Goal: Information Seeking & Learning: Learn about a topic

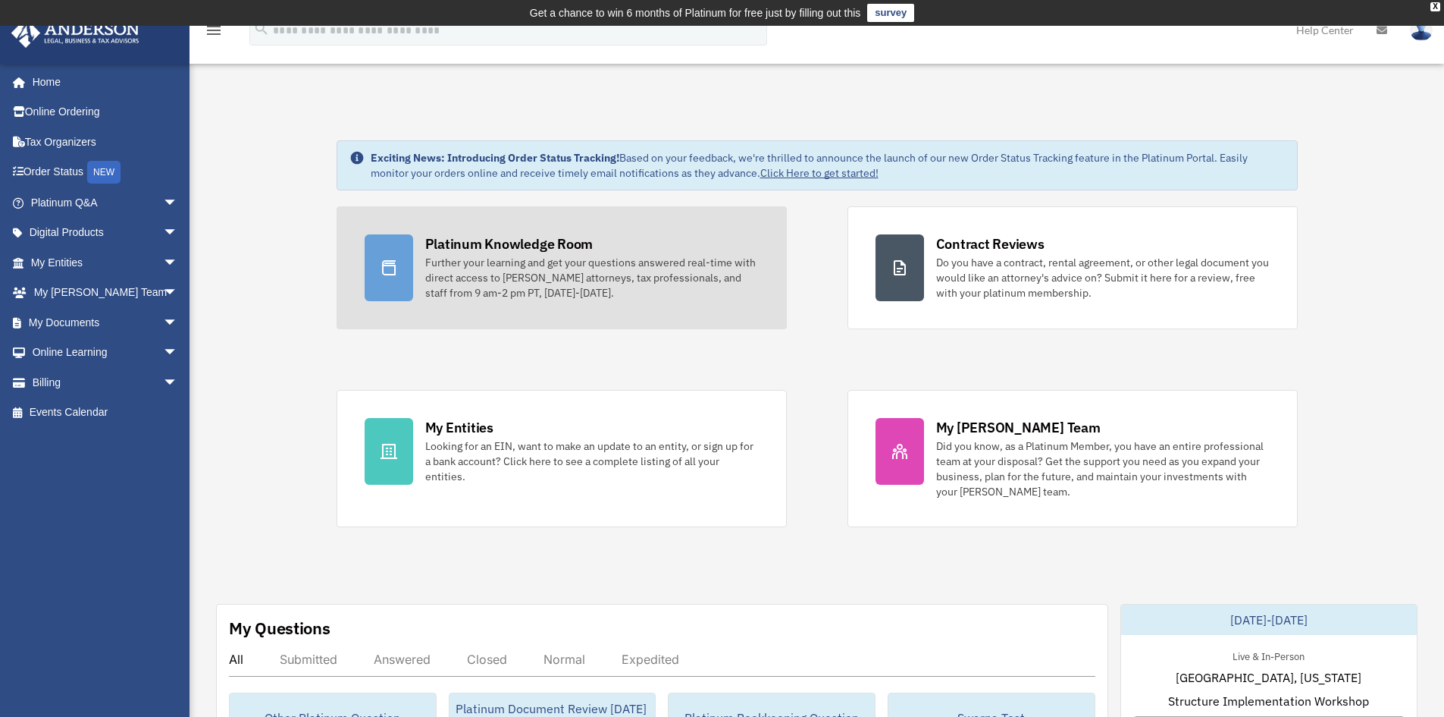
click at [617, 268] on div "Further your learning and get your questions answered real-time with direct acc…" at bounding box center [592, 277] width 334 height 45
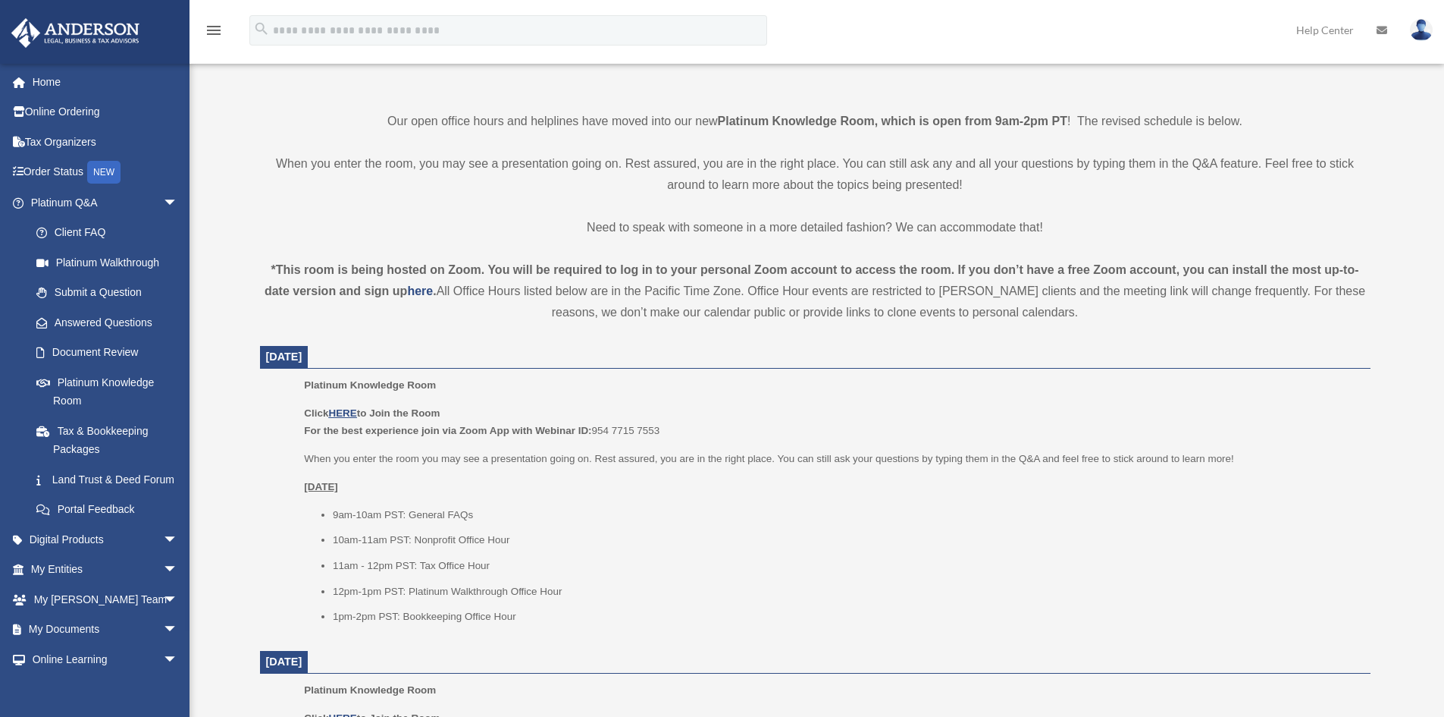
scroll to position [379, 0]
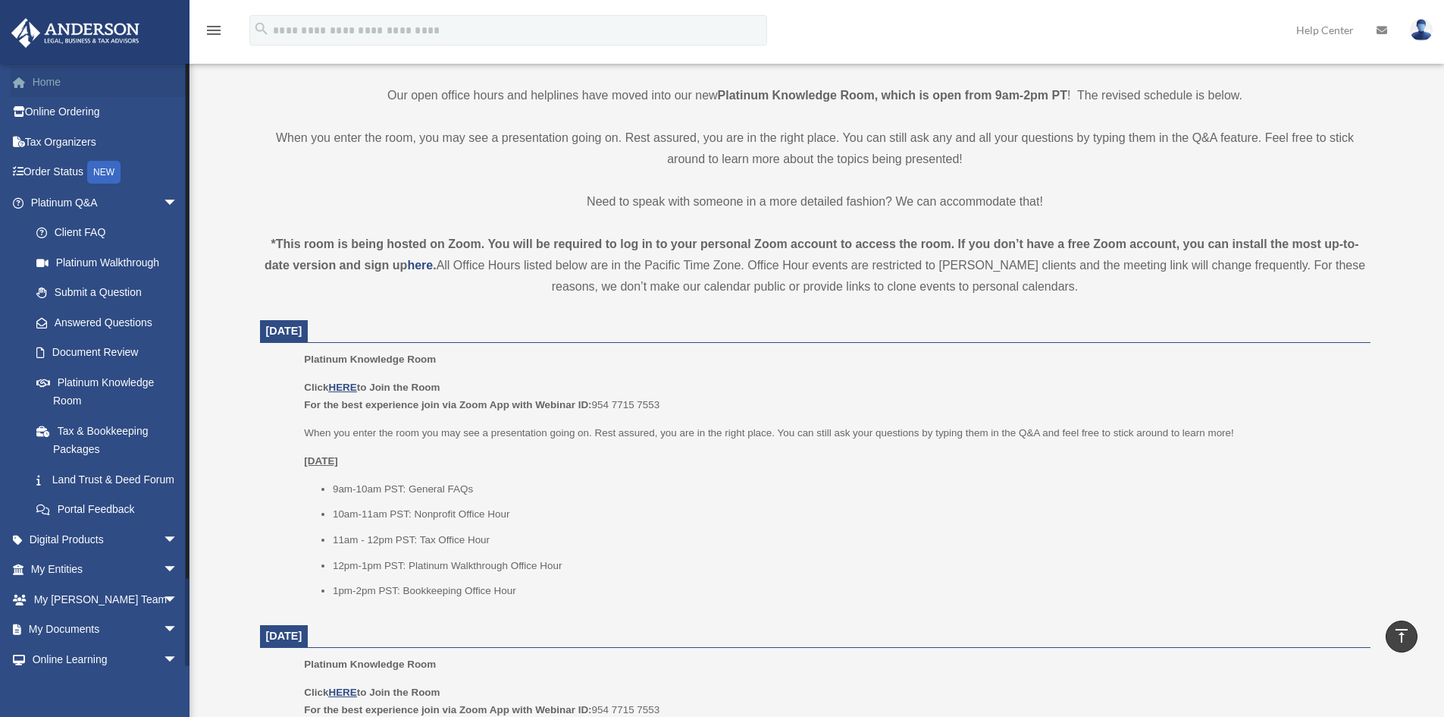
click at [46, 80] on link "Home" at bounding box center [106, 82] width 190 height 30
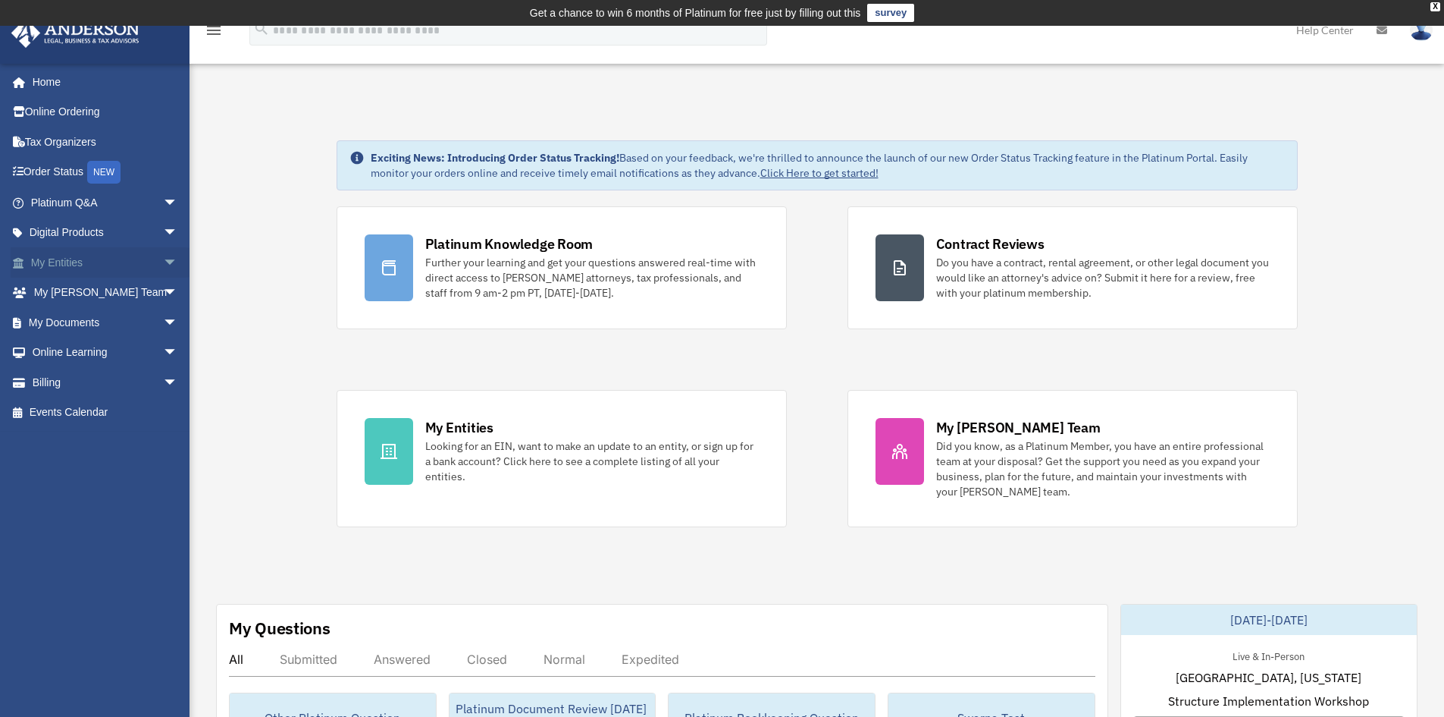
click at [163, 263] on span "arrow_drop_down" at bounding box center [178, 262] width 30 height 31
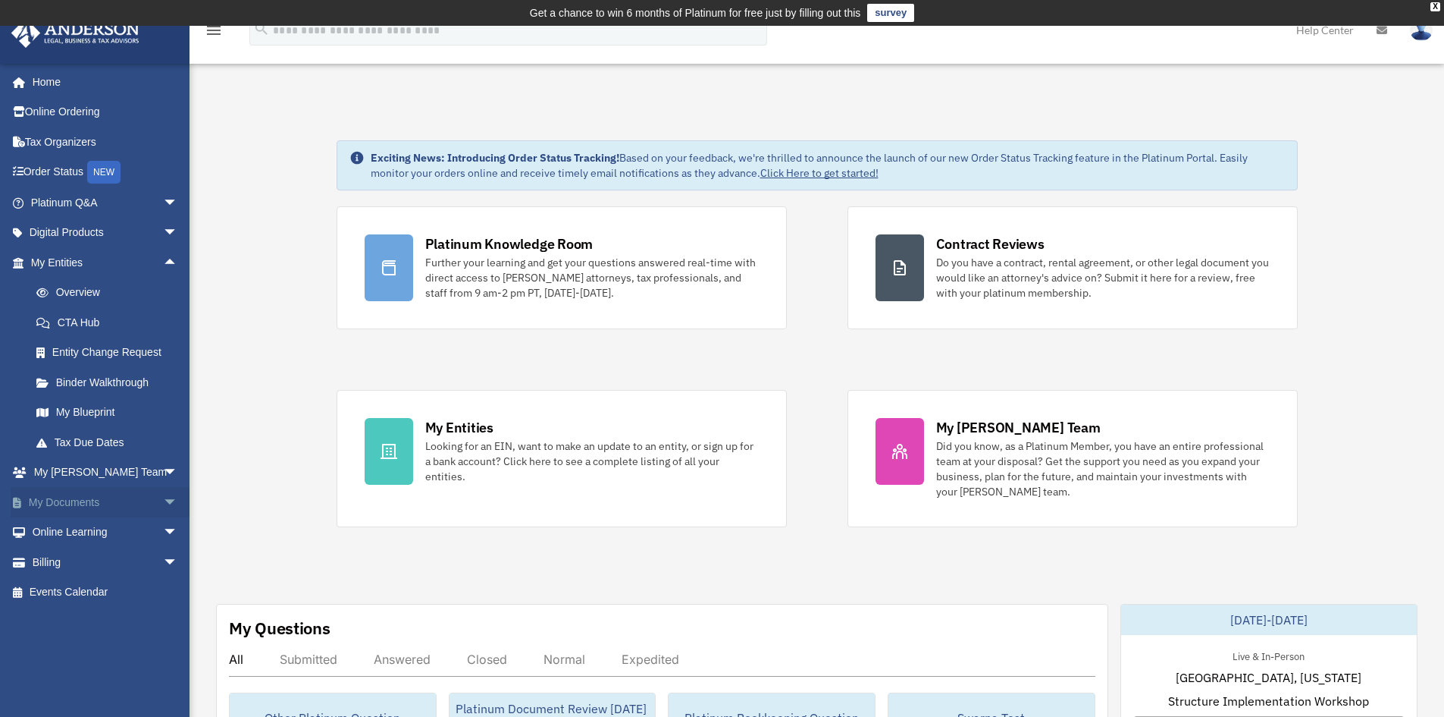
click at [163, 500] on span "arrow_drop_down" at bounding box center [178, 502] width 30 height 31
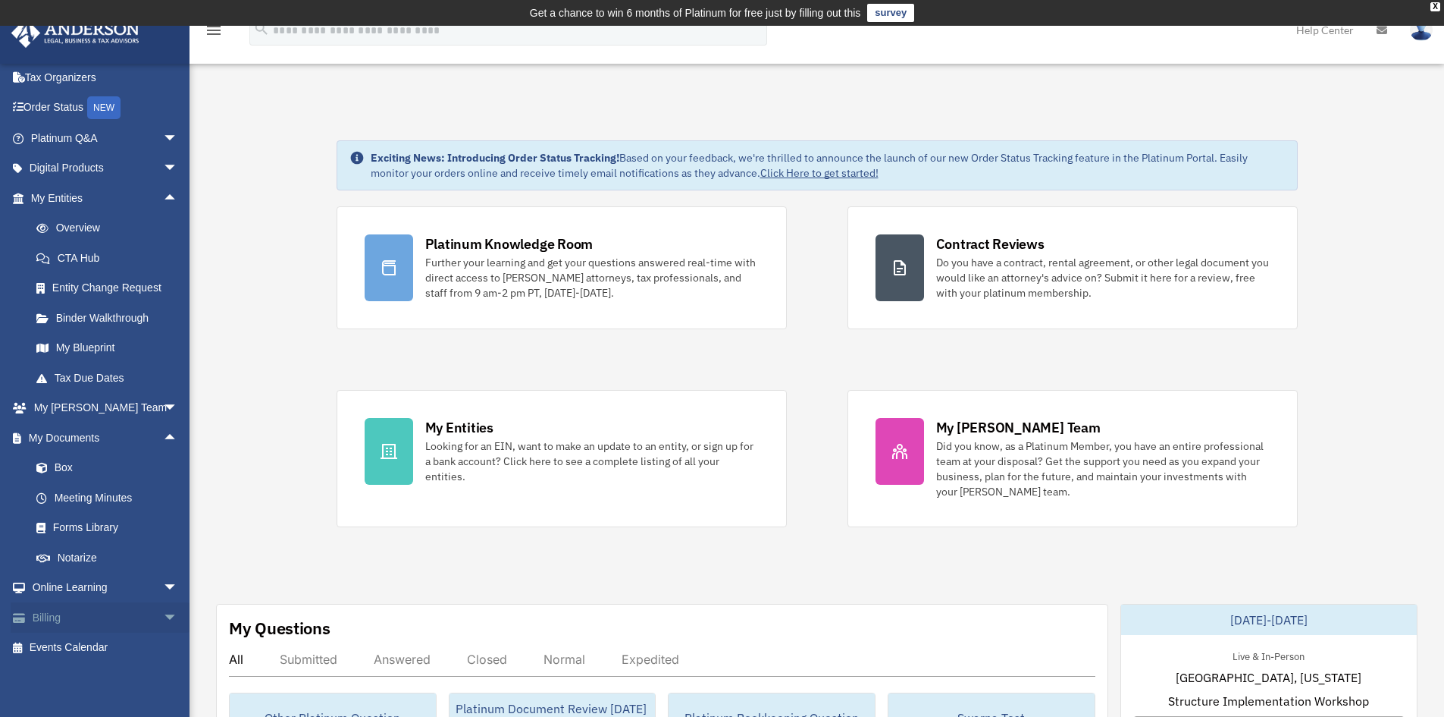
click at [163, 613] on span "arrow_drop_down" at bounding box center [178, 617] width 30 height 31
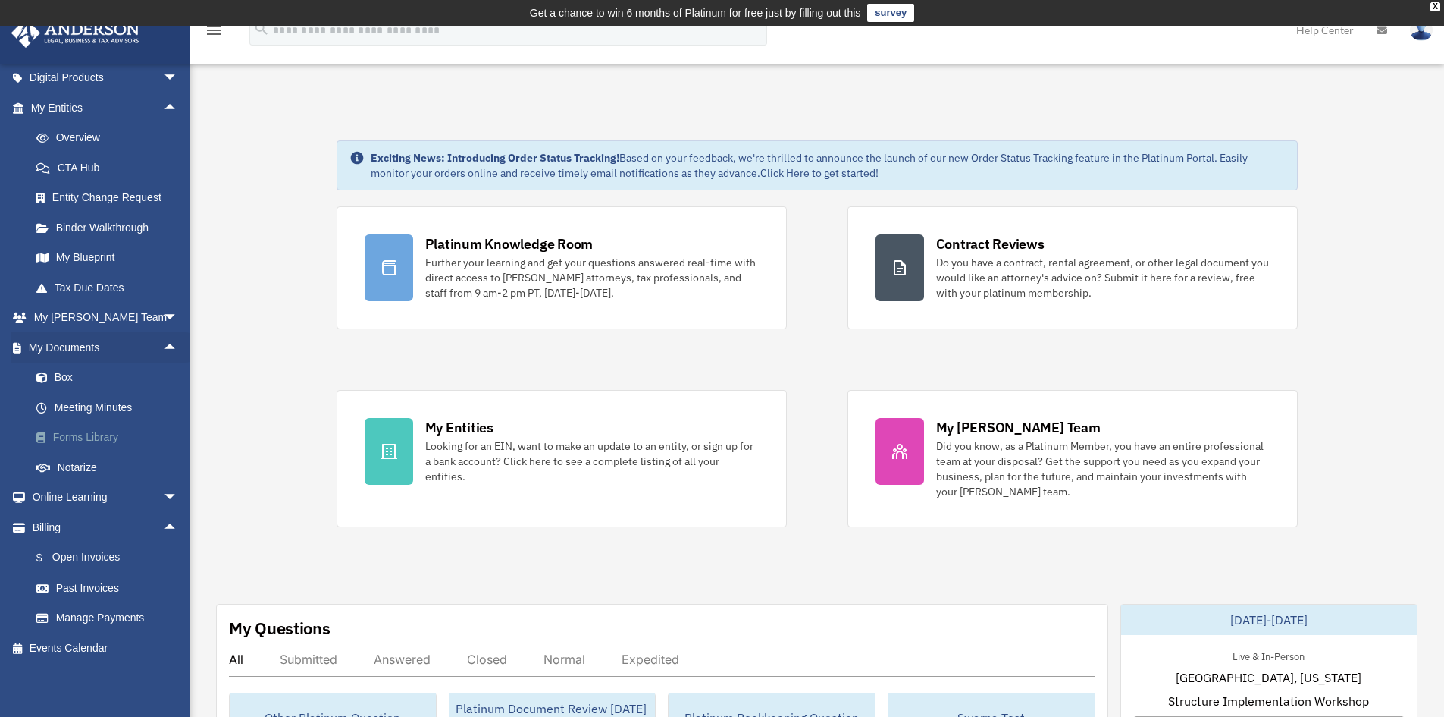
scroll to position [155, 0]
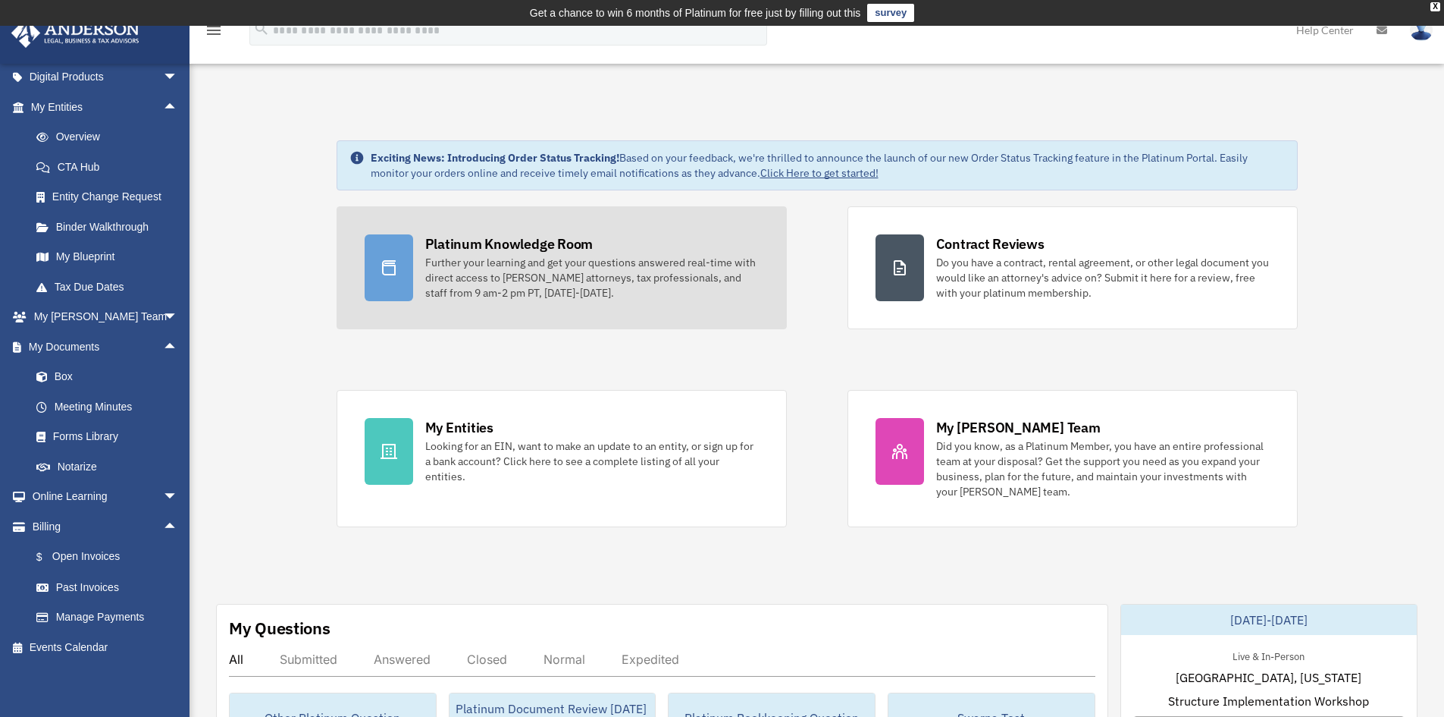
click at [684, 280] on div "Further your learning and get your questions answered real-time with direct acc…" at bounding box center [592, 277] width 334 height 45
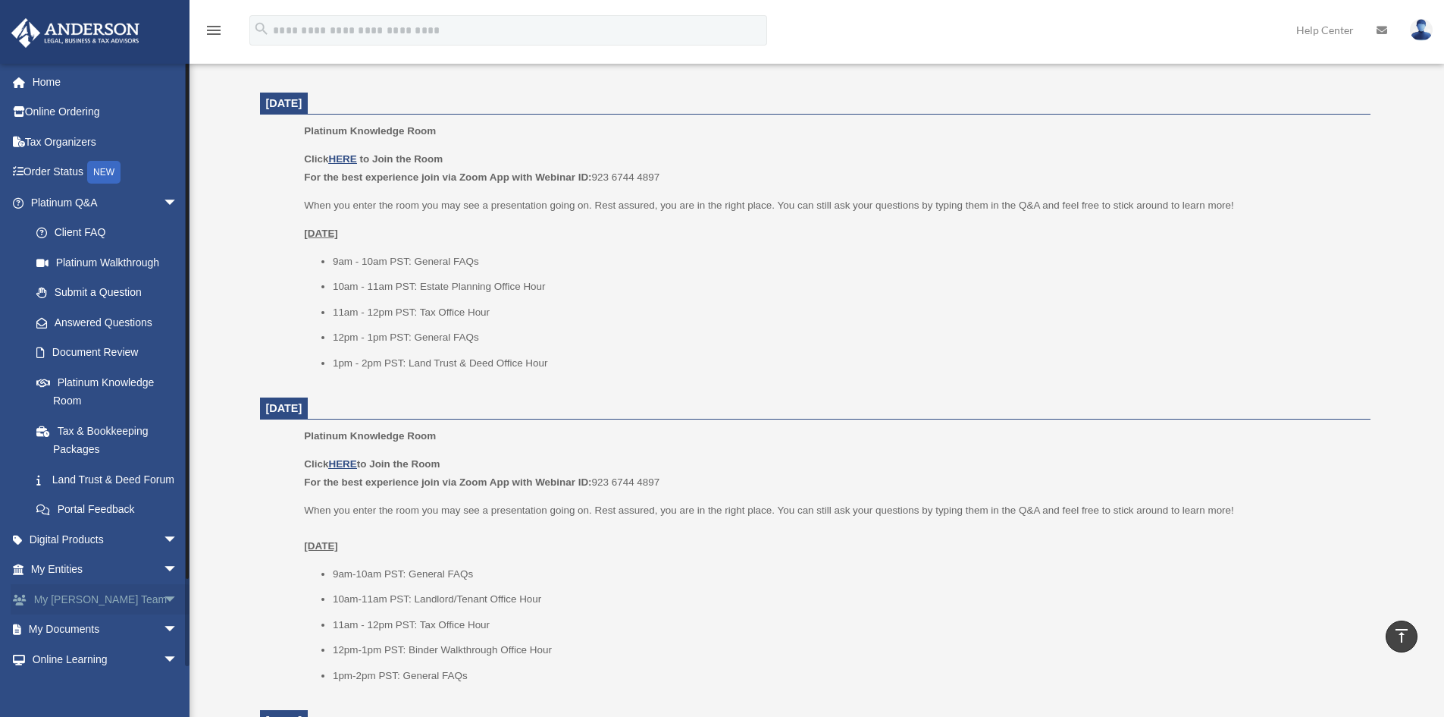
scroll to position [1065, 0]
